Goal: Check status

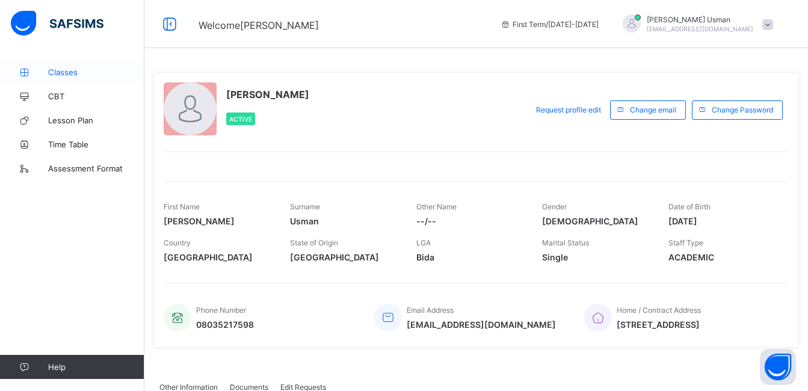
click at [69, 72] on span "Classes" at bounding box center [96, 72] width 96 height 10
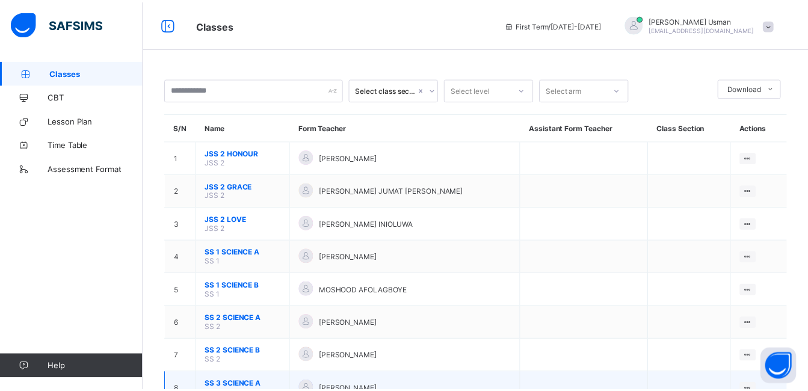
scroll to position [78, 0]
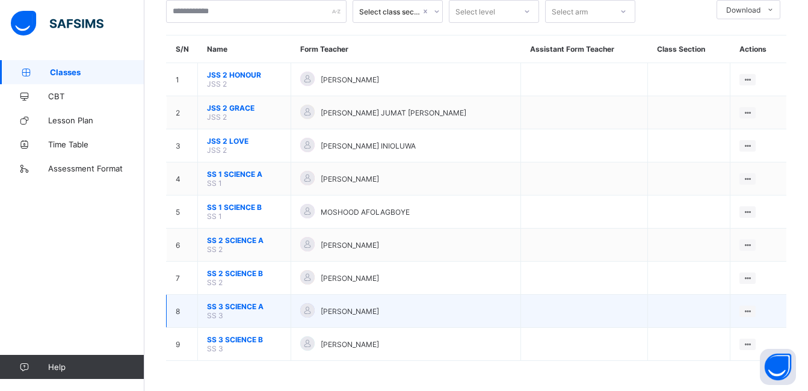
click at [243, 306] on span "SS 3 SCIENCE A" at bounding box center [244, 306] width 75 height 9
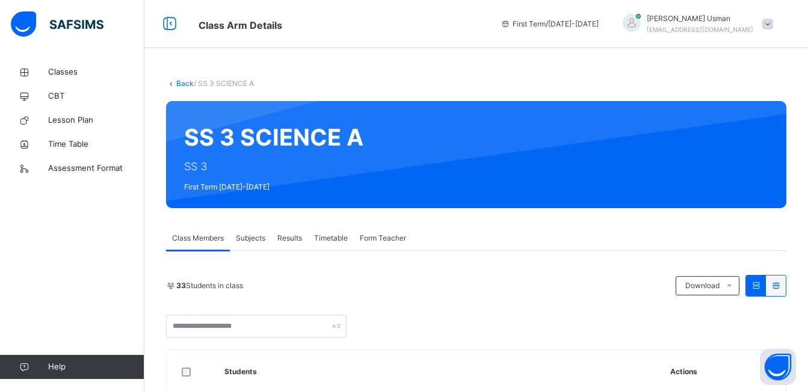
click at [251, 236] on span "Subjects" at bounding box center [250, 238] width 29 height 11
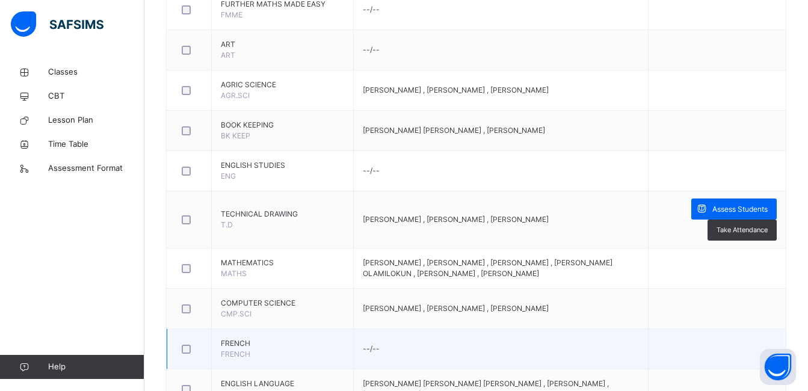
scroll to position [361, 0]
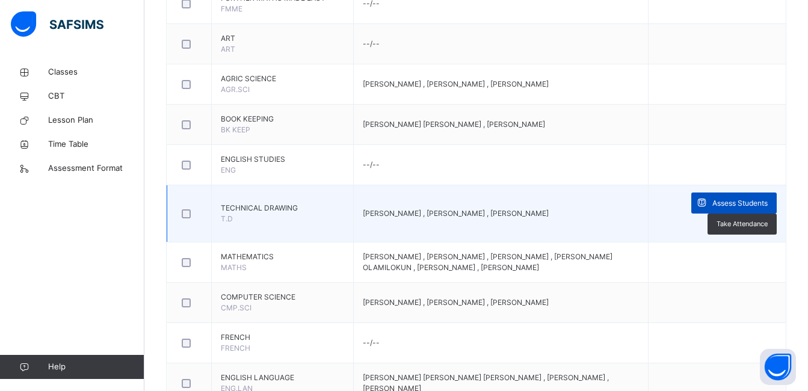
click at [721, 205] on span "Assess Students" at bounding box center [740, 203] width 55 height 11
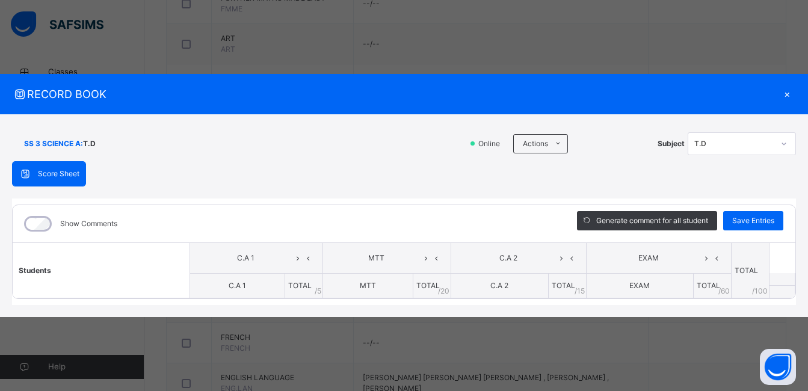
click at [785, 92] on div "×" at bounding box center [787, 94] width 18 height 16
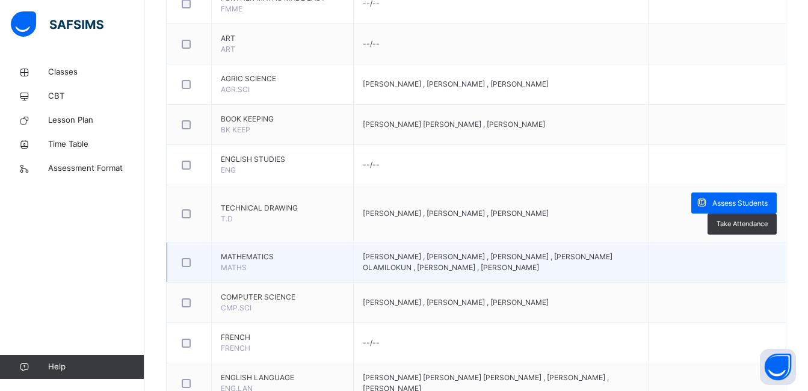
click at [363, 272] on span "[PERSON_NAME] , [PERSON_NAME] , [PERSON_NAME] , [PERSON_NAME] OLAMILOKUN , [PER…" at bounding box center [488, 262] width 250 height 20
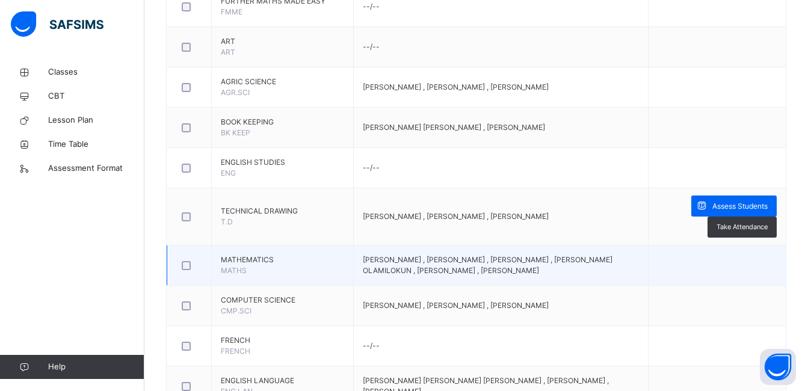
scroll to position [181, 0]
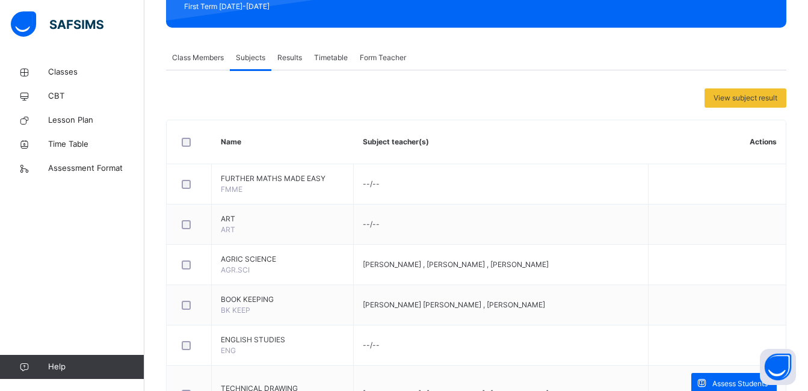
click at [199, 58] on span "Class Members" at bounding box center [198, 57] width 52 height 11
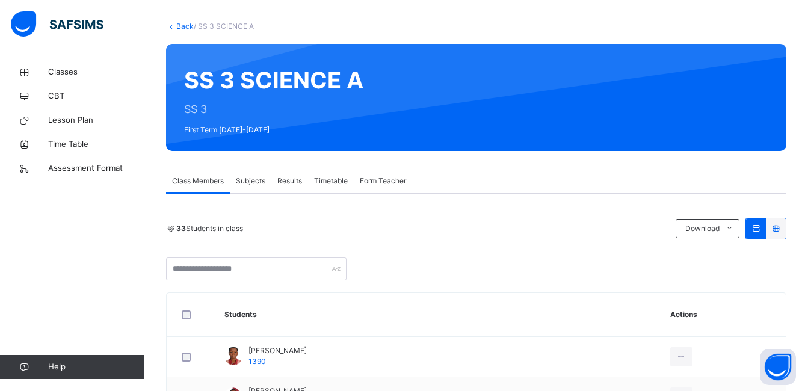
scroll to position [0, 0]
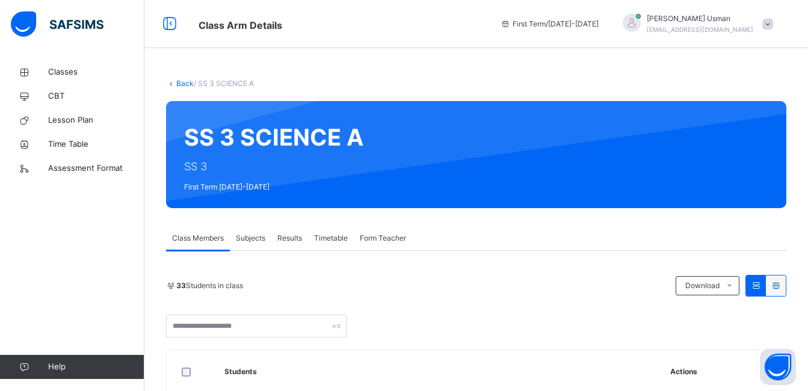
click at [241, 237] on span "Subjects" at bounding box center [250, 238] width 29 height 11
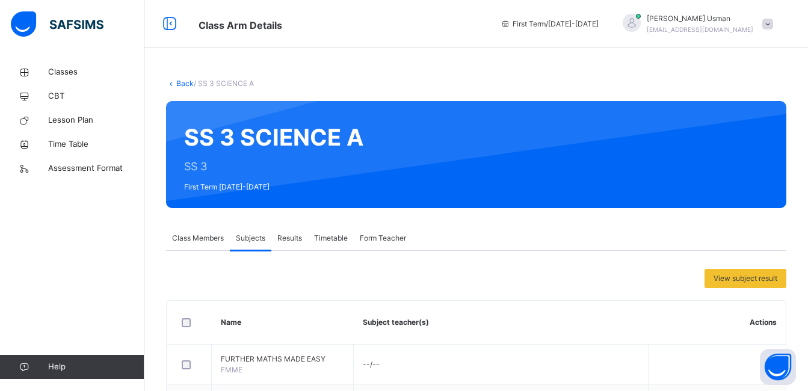
click at [736, 269] on div "View subject result" at bounding box center [746, 278] width 82 height 19
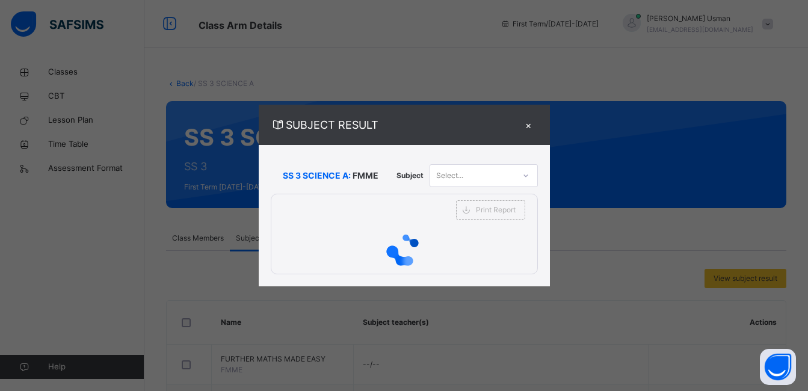
scroll to position [301, 0]
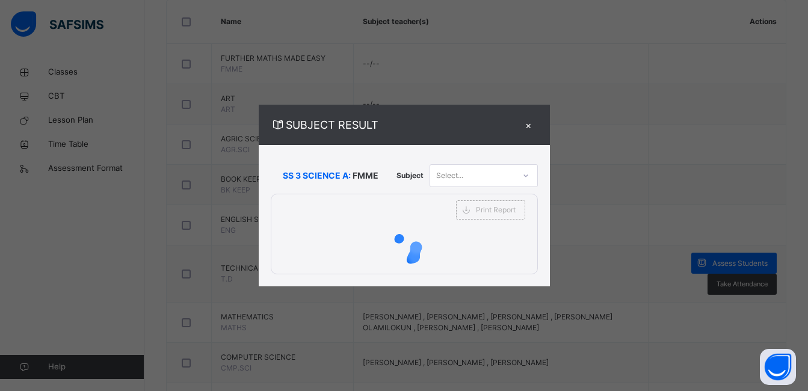
click at [528, 122] on div "×" at bounding box center [529, 125] width 18 height 16
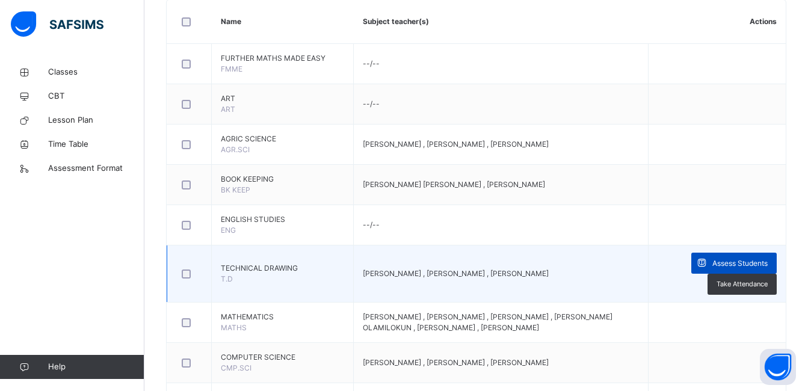
click at [733, 266] on span "Assess Students" at bounding box center [740, 263] width 55 height 11
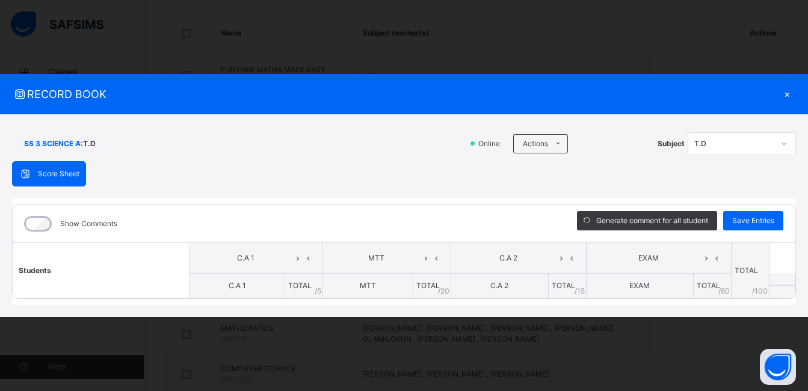
scroll to position [0, 0]
click at [228, 149] on div "SS 3 SCIENCE A : T.D" at bounding box center [237, 143] width 450 height 23
